Goal: Communication & Community: Participate in discussion

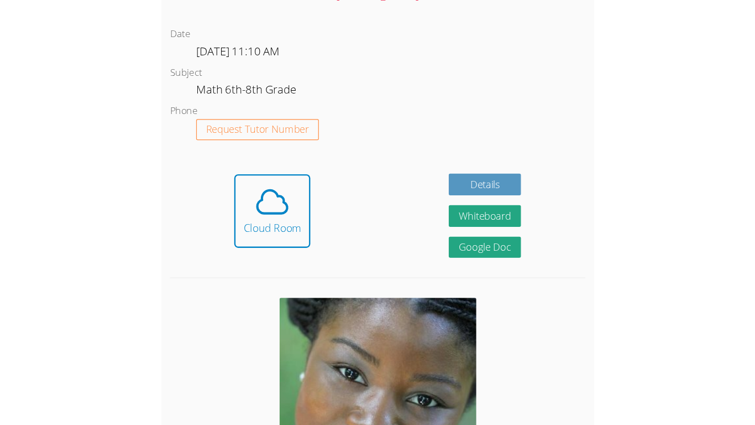
scroll to position [608, 0]
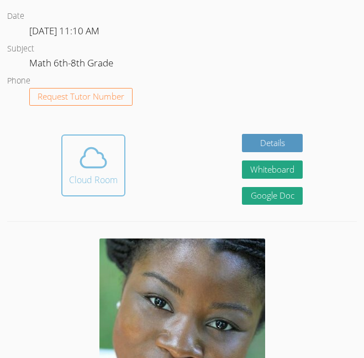
click at [75, 166] on span at bounding box center [93, 157] width 49 height 31
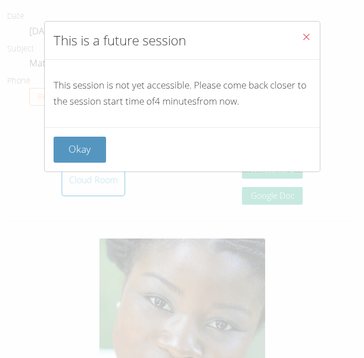
click at [306, 32] on span "Close" at bounding box center [306, 38] width 9 height 13
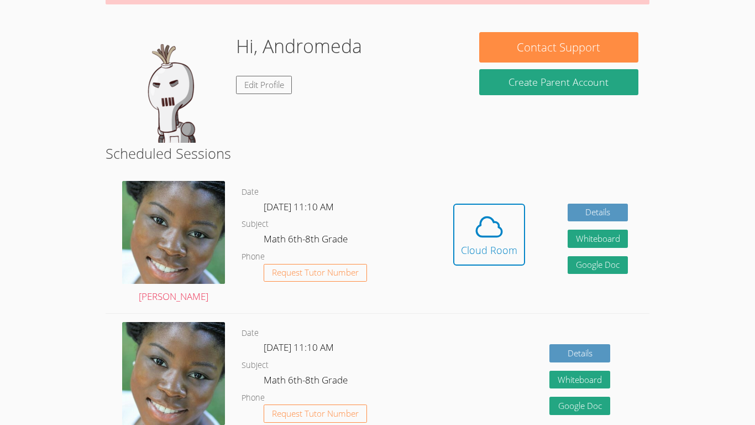
scroll to position [154, 0]
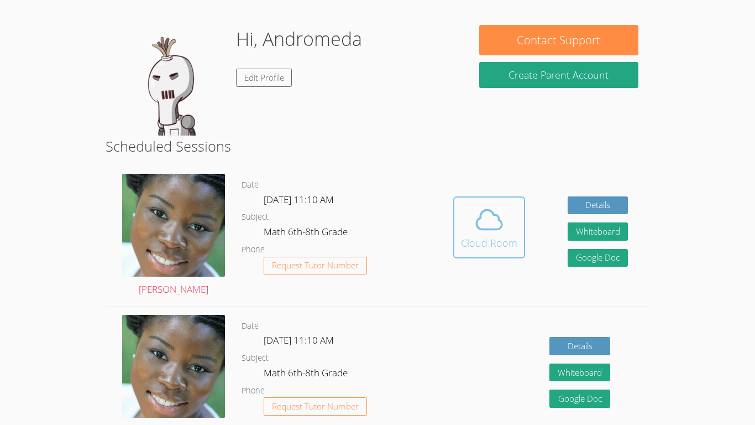
click at [364, 238] on div "Cloud Room" at bounding box center [489, 242] width 56 height 15
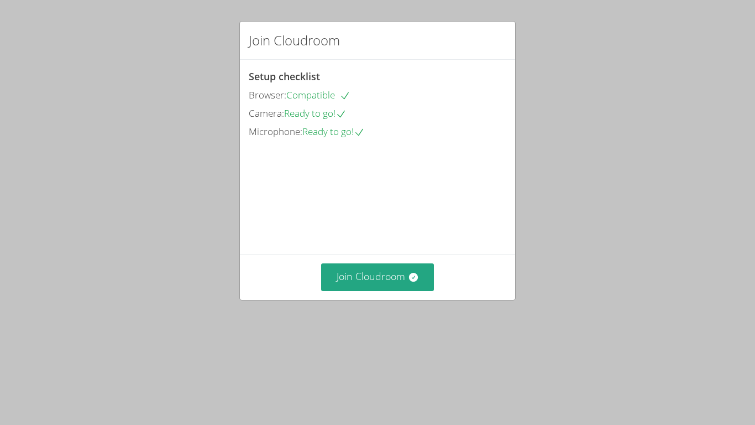
click at [369, 299] on div "Join Cloudroom" at bounding box center [377, 276] width 275 height 45
click at [360, 290] on button "Join Cloudroom" at bounding box center [377, 276] width 113 height 27
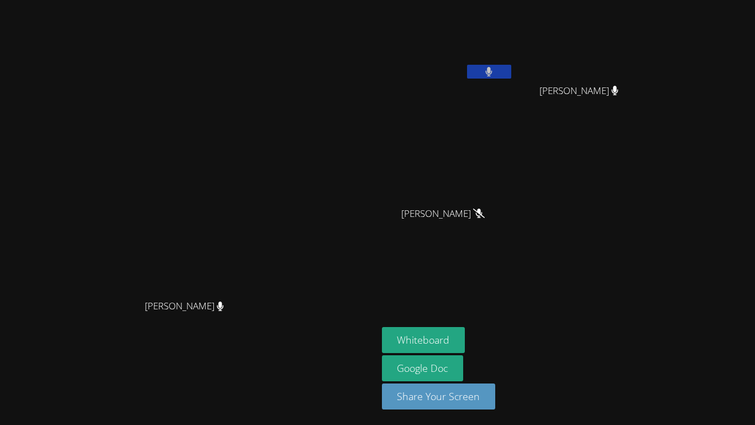
click at [514, 64] on video at bounding box center [448, 41] width 132 height 74
click at [511, 69] on button at bounding box center [489, 72] width 44 height 14
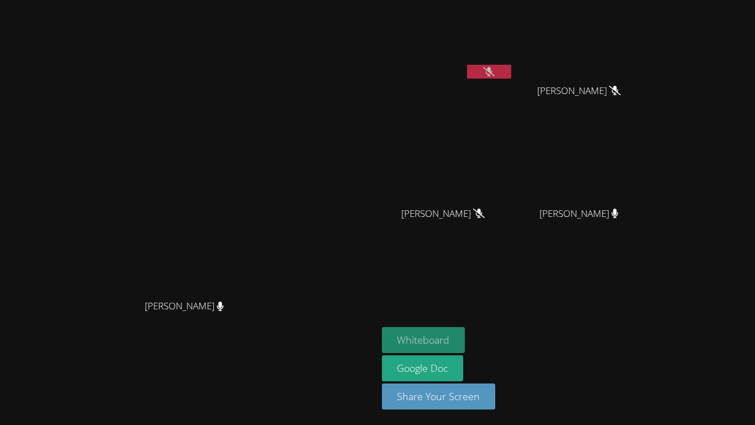
click at [466, 337] on button "Whiteboard" at bounding box center [423, 340] width 83 height 26
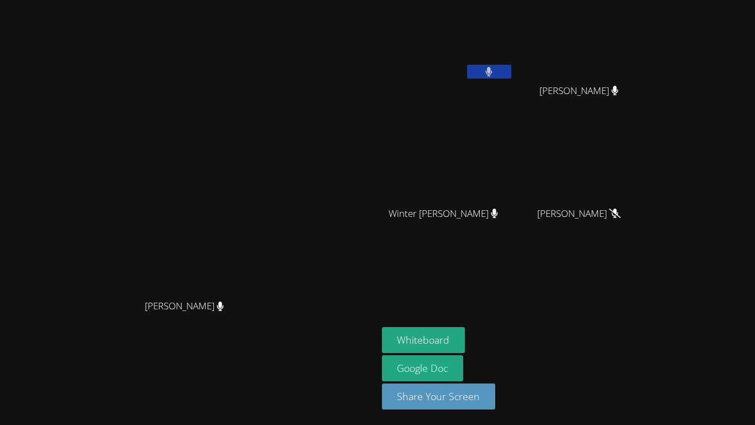
click at [511, 72] on button at bounding box center [489, 72] width 44 height 14
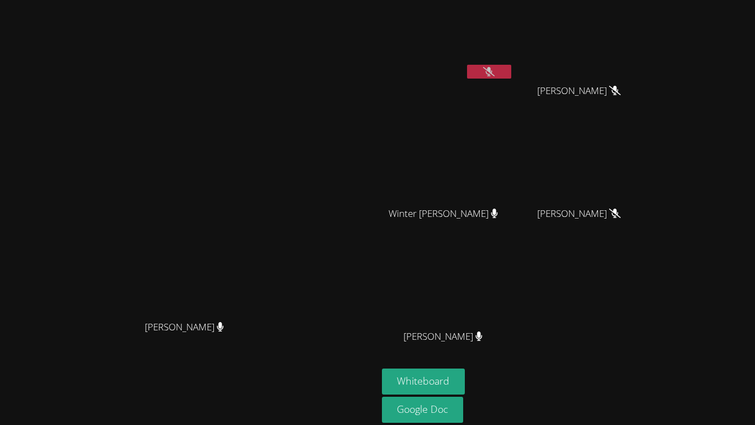
click at [495, 74] on icon at bounding box center [489, 71] width 12 height 9
click at [511, 79] on div at bounding box center [489, 73] width 44 height 17
click at [511, 77] on button at bounding box center [489, 72] width 44 height 14
click at [495, 74] on icon at bounding box center [489, 71] width 12 height 9
click at [493, 74] on icon at bounding box center [489, 71] width 7 height 9
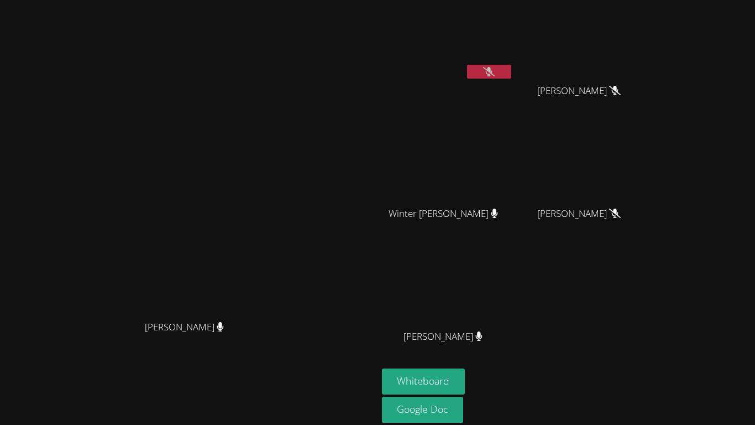
click at [495, 71] on icon at bounding box center [489, 71] width 12 height 9
click at [511, 71] on button at bounding box center [489, 72] width 44 height 14
click at [495, 71] on icon at bounding box center [489, 71] width 12 height 9
click at [511, 71] on button at bounding box center [489, 72] width 44 height 14
click at [511, 81] on div at bounding box center [489, 73] width 44 height 17
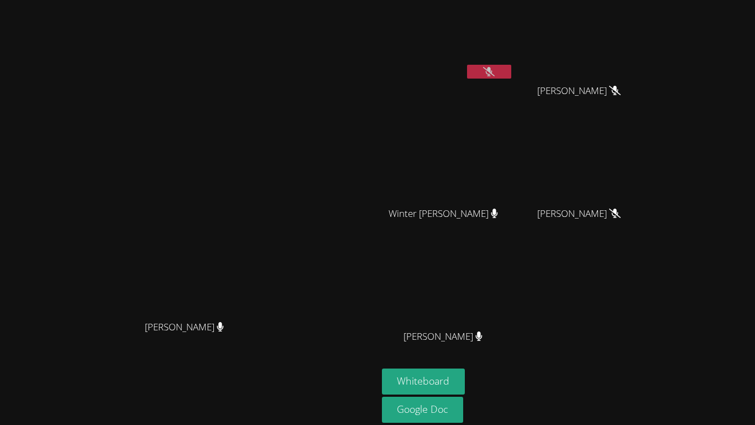
click at [495, 72] on icon at bounding box center [489, 71] width 12 height 9
click at [493, 72] on icon at bounding box center [488, 71] width 7 height 9
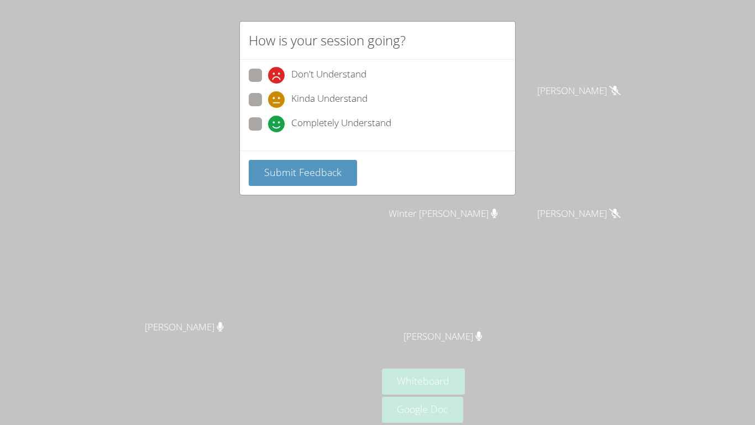
click at [268, 132] on span at bounding box center [268, 132] width 0 height 0
click at [268, 127] on input "Completely Understand" at bounding box center [272, 121] width 9 height 9
radio input "true"
click at [338, 173] on span "Submit Feedback" at bounding box center [302, 171] width 77 height 13
